Goal: Task Accomplishment & Management: Manage account settings

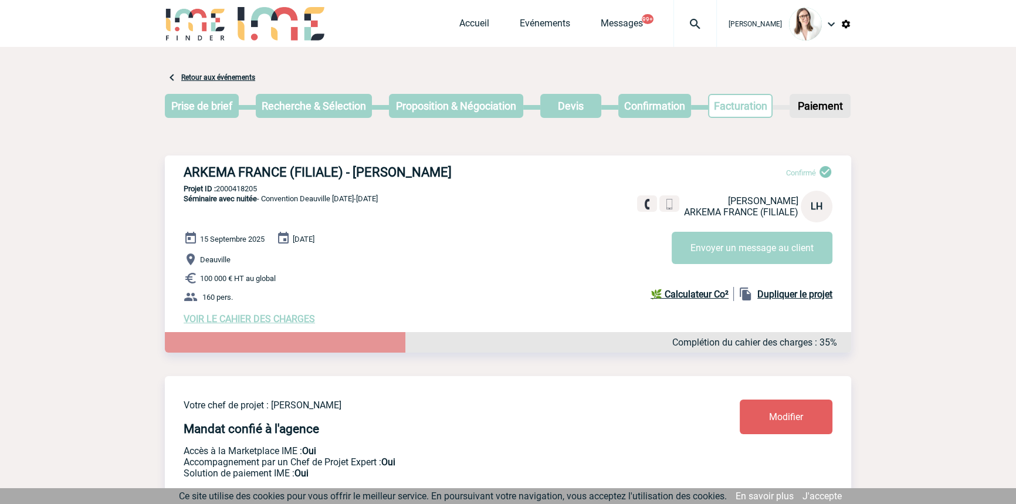
click at [674, 30] on img at bounding box center [695, 24] width 42 height 14
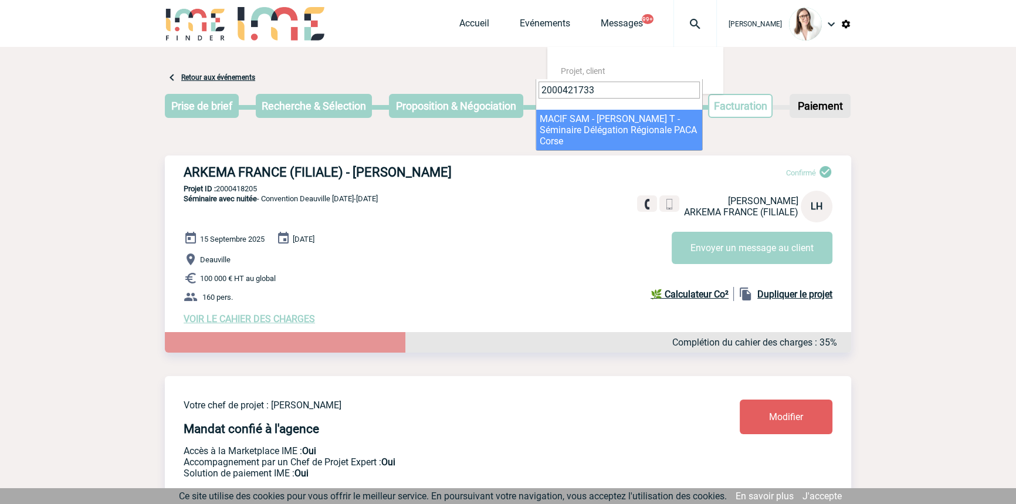
type input "2000421733"
select select "21234"
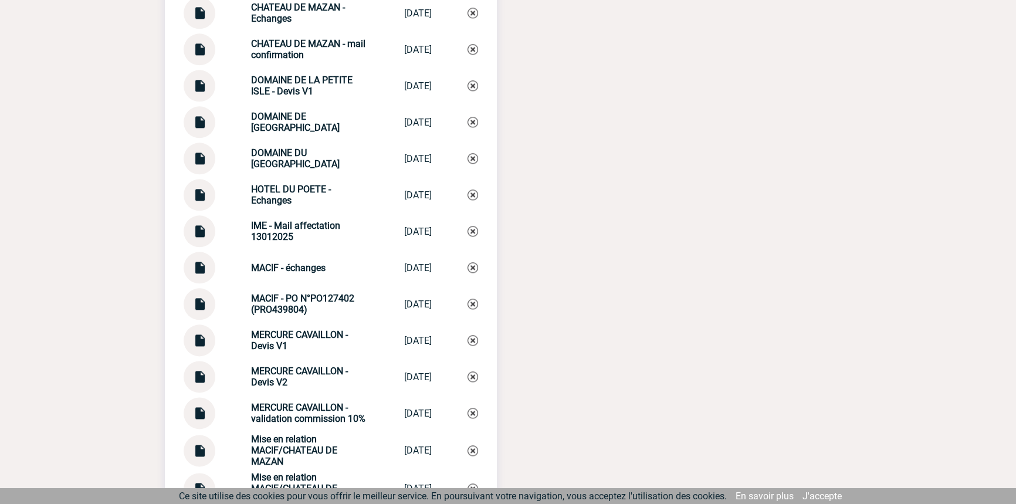
scroll to position [1654, 0]
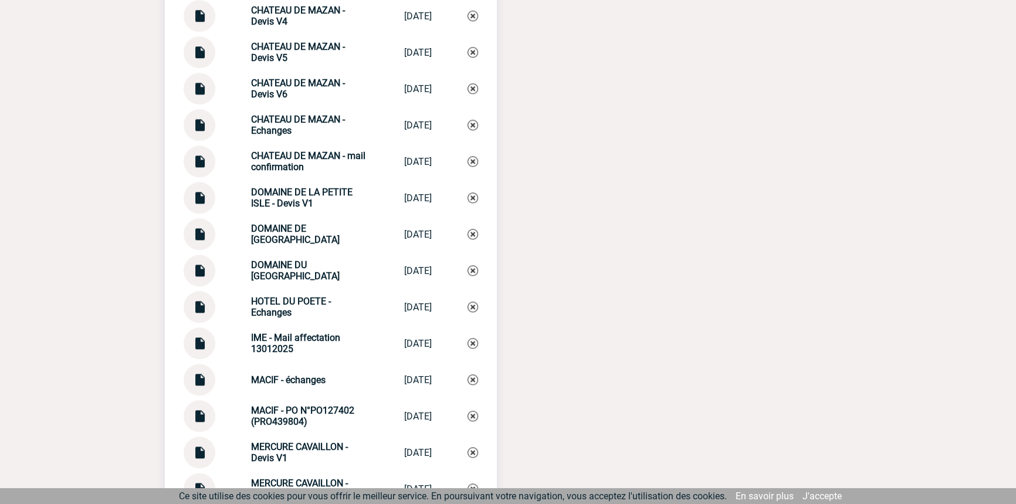
click at [199, 381] on img at bounding box center [199, 375] width 15 height 23
click at [275, 381] on strong "MACIF - échanges" at bounding box center [288, 379] width 74 height 11
click at [276, 381] on strong "MACIF - échanges" at bounding box center [288, 379] width 74 height 11
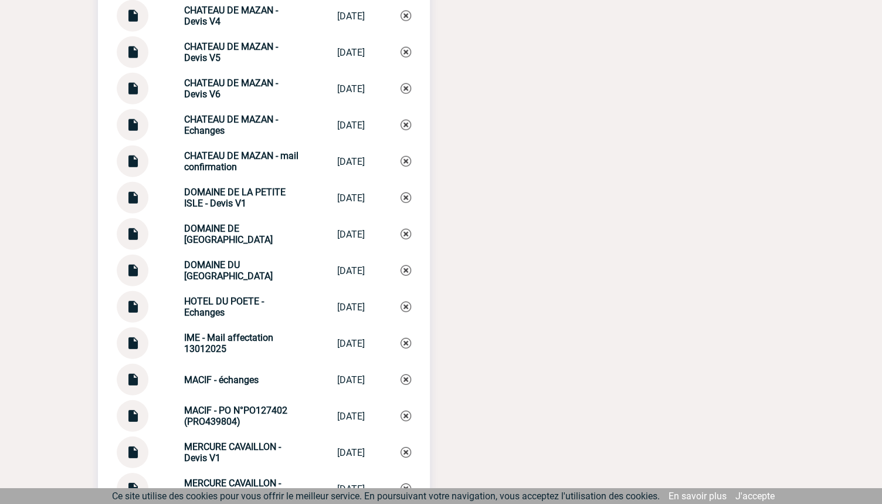
click at [469, 384] on div "Documents CHATEAU DE MAZAN - BPA IME CHATEAU DE MAZ... 06/03/2025 MERCURE CAVAI…" at bounding box center [441, 177] width 686 height 1188
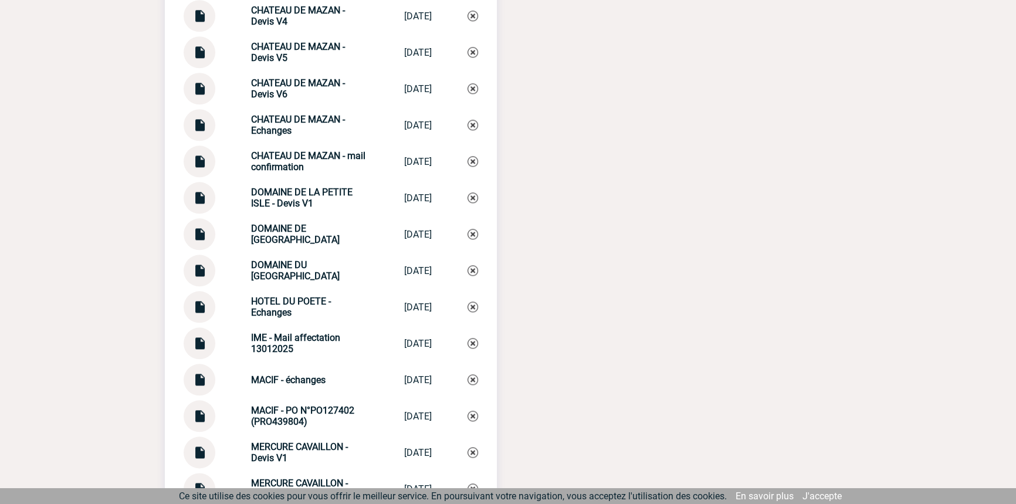
click at [256, 385] on strong "MACIF - échanges" at bounding box center [288, 379] width 74 height 11
click at [299, 385] on strong "MACIF - échanges" at bounding box center [288, 379] width 74 height 11
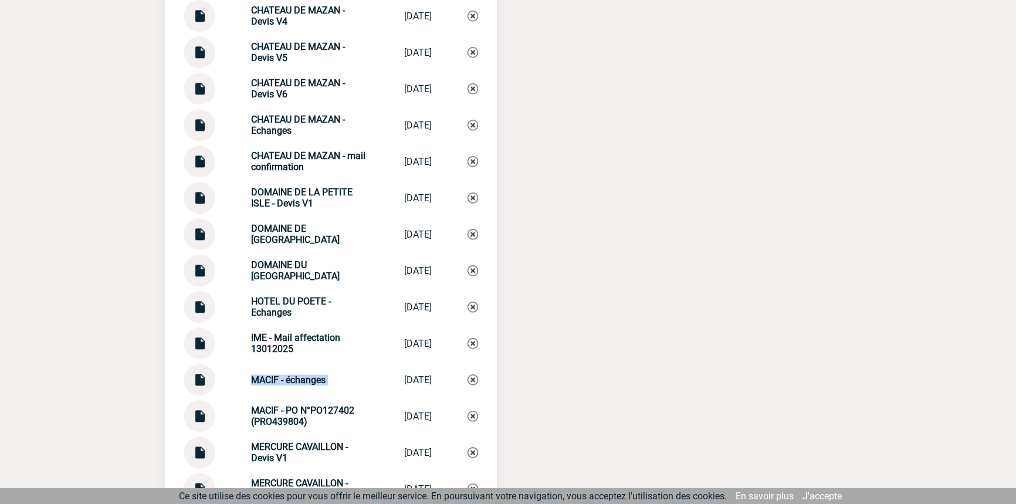
copy div "MACIF - échanges MACIF - échanges"
click at [474, 384] on img at bounding box center [473, 379] width 11 height 11
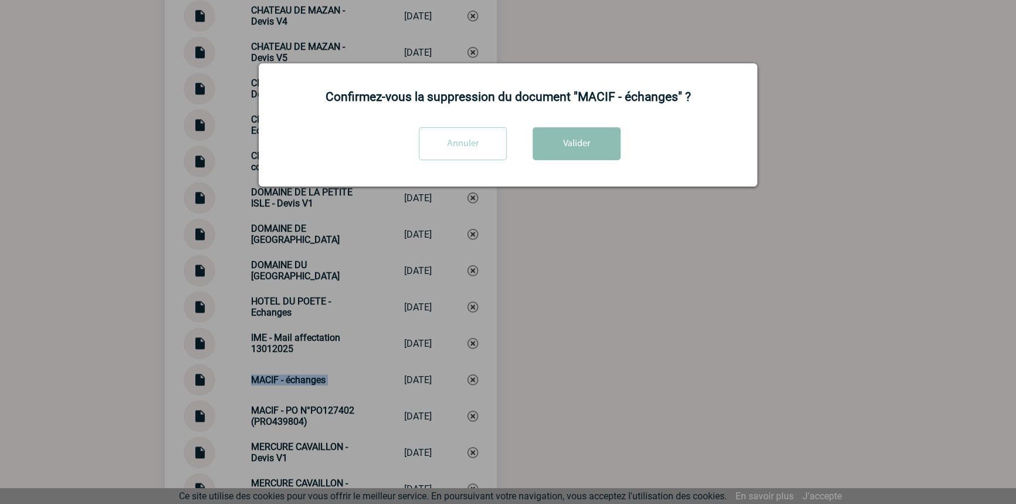
click at [577, 143] on button "Valider" at bounding box center [577, 143] width 88 height 33
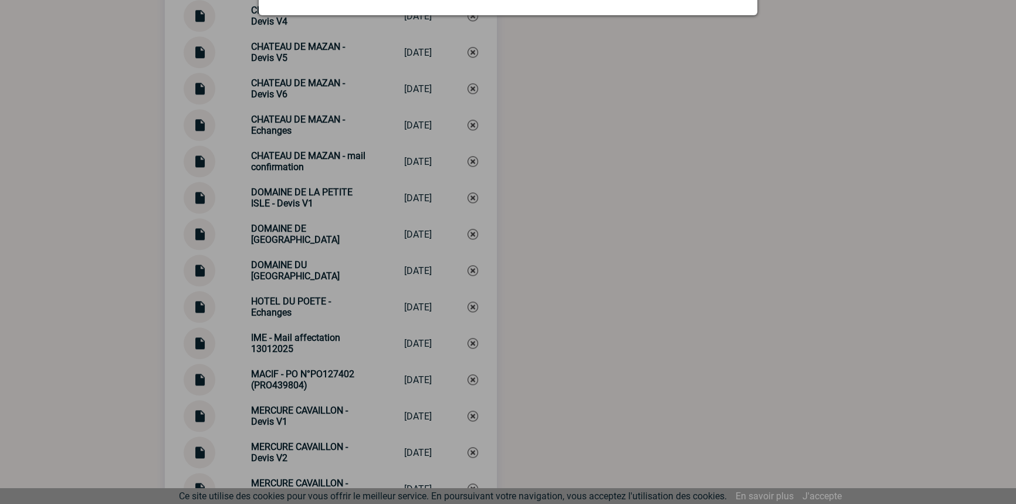
scroll to position [1973, 0]
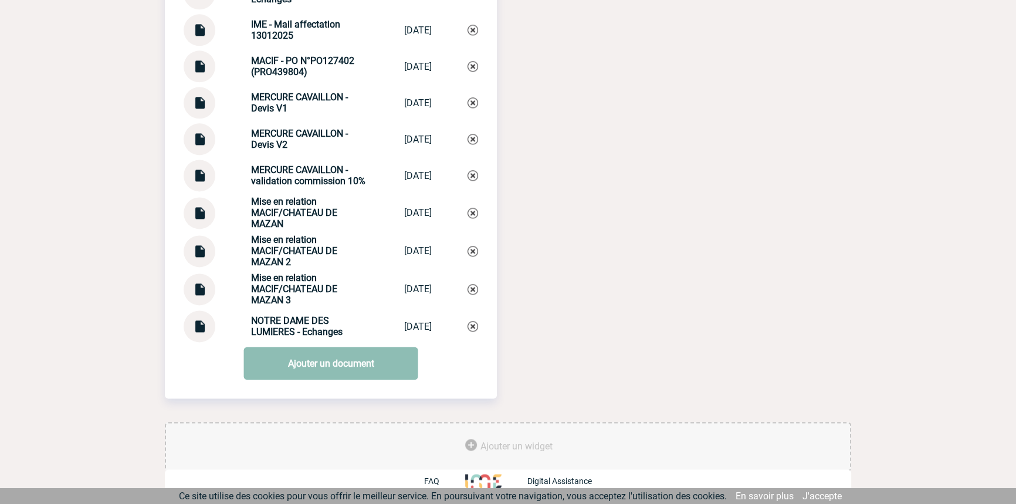
click at [285, 358] on link "Ajouter un document" at bounding box center [331, 363] width 174 height 33
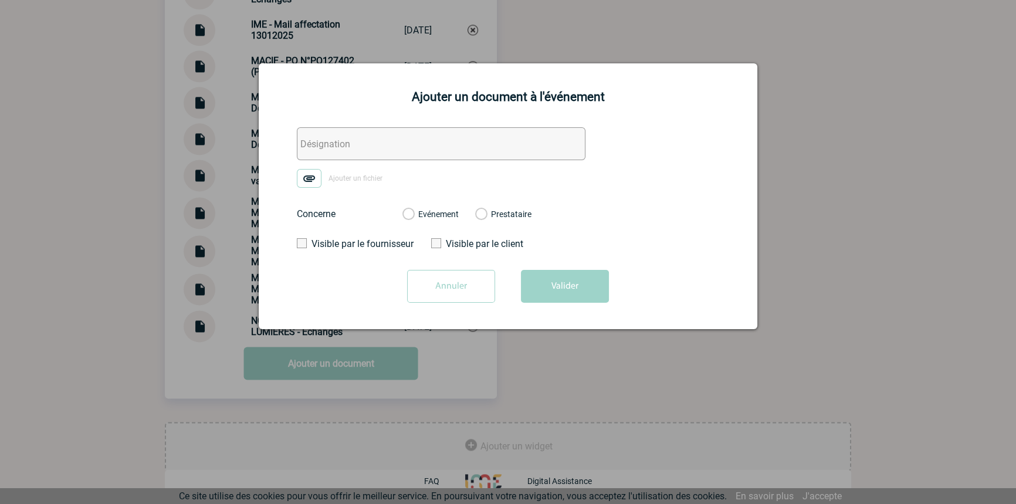
drag, startPoint x: 332, startPoint y: 140, endPoint x: 317, endPoint y: 165, distance: 29.2
click at [332, 140] on input "text" at bounding box center [441, 143] width 289 height 33
paste input "MACIF - échanges"
type input "MACIF - échanges"
click at [308, 176] on img at bounding box center [309, 178] width 25 height 19
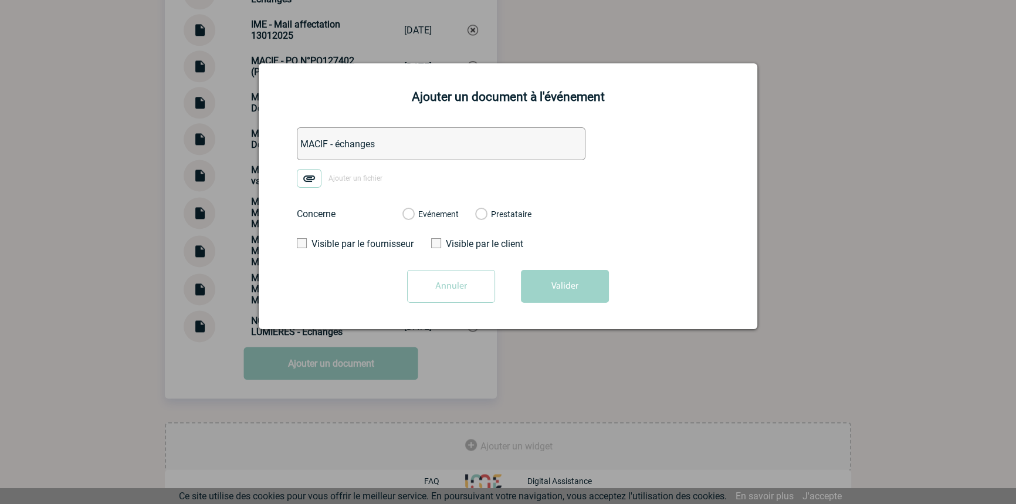
click at [0, 0] on input "Ajouter un fichier" at bounding box center [0, 0] width 0 height 0
click at [440, 208] on div "Evénement" at bounding box center [430, 214] width 56 height 12
drag, startPoint x: 442, startPoint y: 211, endPoint x: 529, endPoint y: 275, distance: 108.3
click at [414, 212] on label "Evénement" at bounding box center [407, 214] width 11 height 11
click at [0, 0] on input "Evénement" at bounding box center [0, 0] width 0 height 0
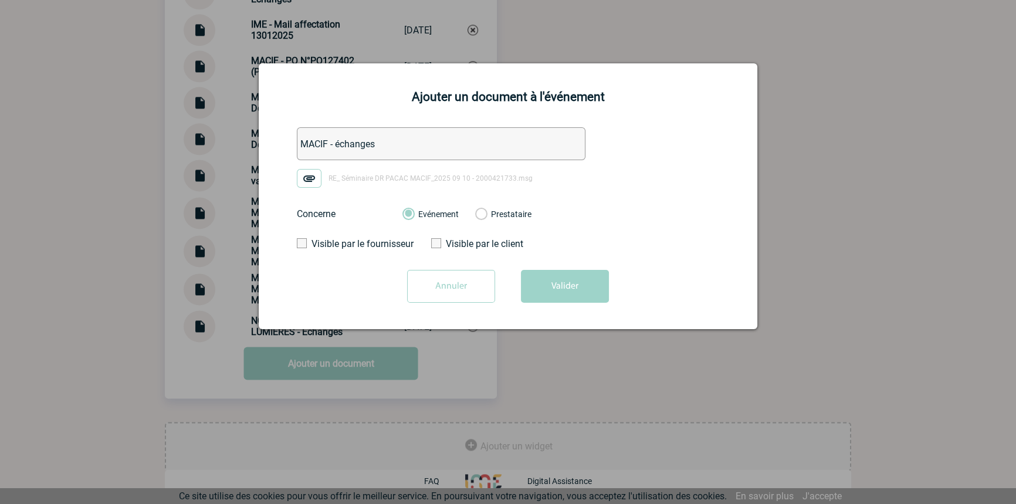
click at [550, 284] on button "Valider" at bounding box center [565, 286] width 88 height 33
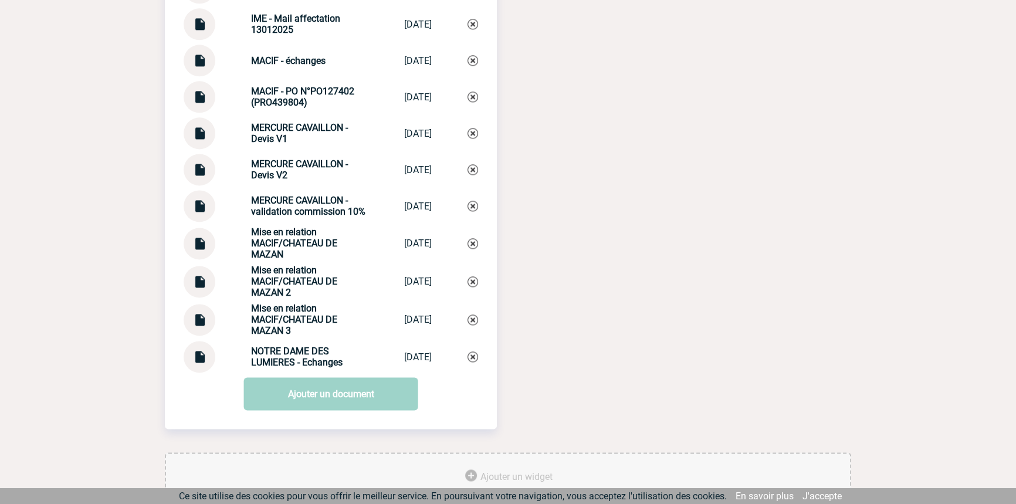
click at [279, 72] on div "MACIF - échanges MACIF - échanges 11/09/2025" at bounding box center [331, 61] width 294 height 32
copy div "MACIF - échanges MACIF - échanges"
click at [473, 65] on img at bounding box center [473, 60] width 11 height 11
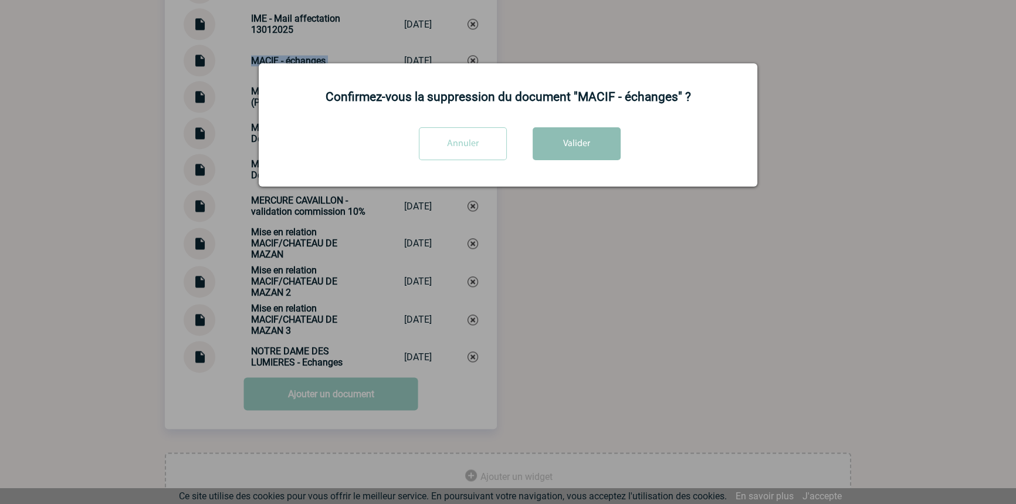
click at [574, 144] on button "Valider" at bounding box center [577, 143] width 88 height 33
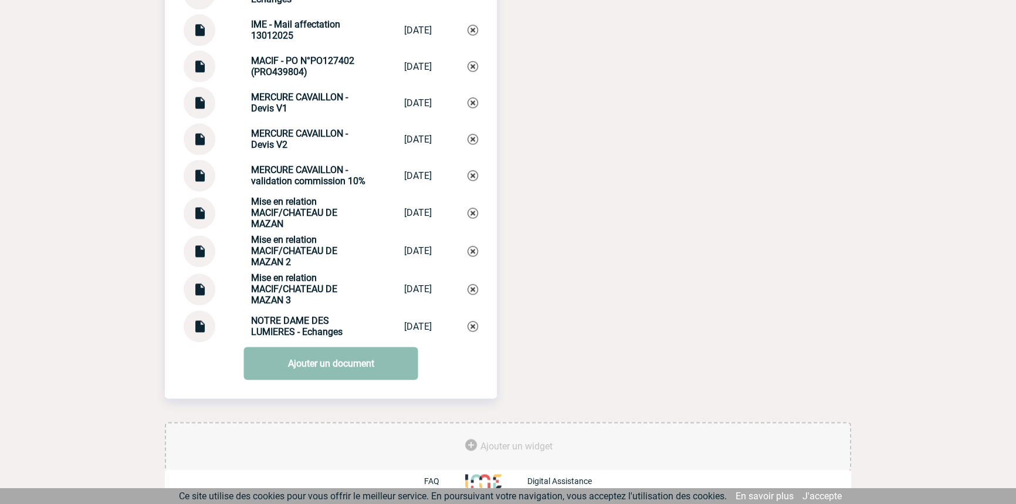
drag, startPoint x: 313, startPoint y: 360, endPoint x: 308, endPoint y: 380, distance: 20.5
click at [313, 359] on link "Ajouter un document" at bounding box center [331, 363] width 174 height 33
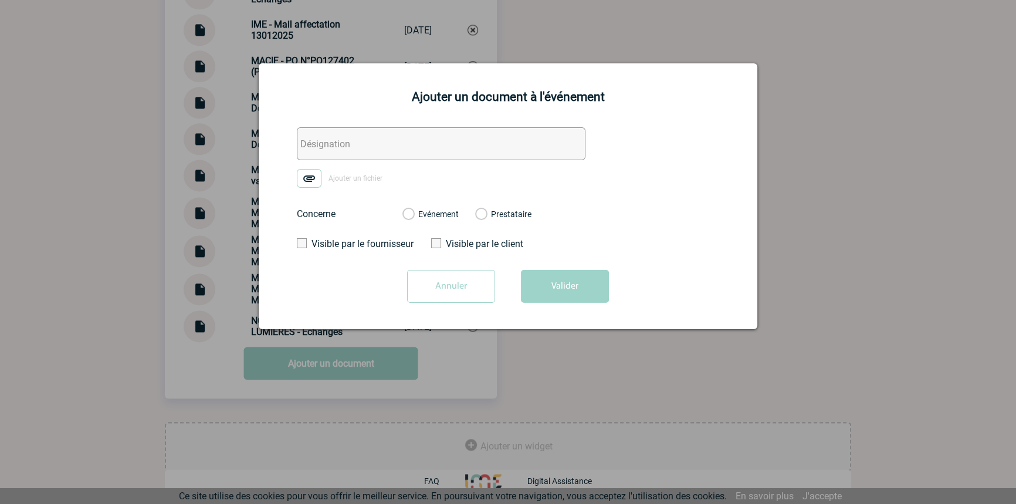
click at [391, 134] on input "text" at bounding box center [441, 143] width 289 height 33
paste input "MACIF - échanges"
type input "MACIF - échanges"
click at [316, 179] on img at bounding box center [309, 178] width 25 height 19
click at [0, 0] on input "Ajouter un fichier" at bounding box center [0, 0] width 0 height 0
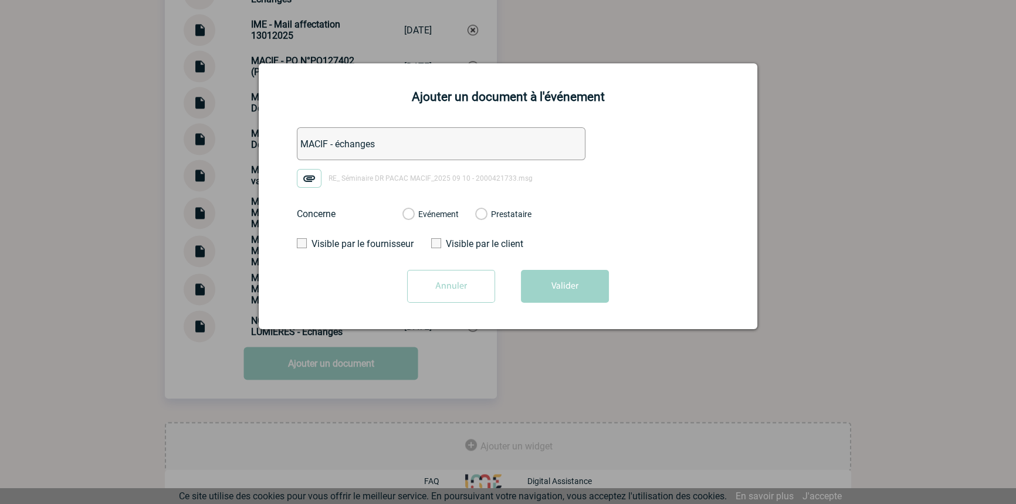
click at [414, 215] on label "Evénement" at bounding box center [407, 214] width 11 height 11
click at [0, 0] on input "Evénement" at bounding box center [0, 0] width 0 height 0
click at [590, 310] on div "Annuler Valider" at bounding box center [507, 291] width 469 height 42
click at [592, 302] on button "Valider" at bounding box center [565, 286] width 88 height 33
